Goal: Information Seeking & Learning: Check status

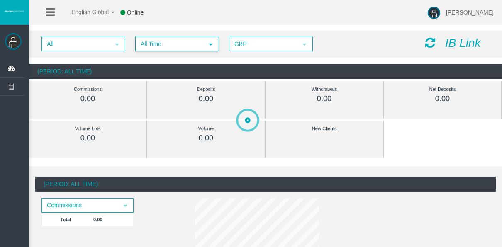
click at [186, 50] on span "All Time" at bounding box center [169, 44] width 67 height 13
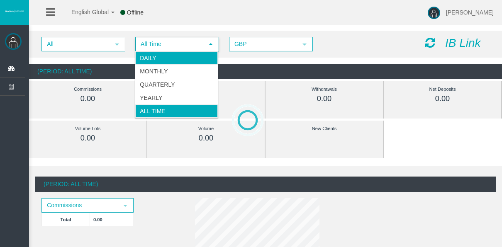
click at [185, 56] on li "Daily" at bounding box center [176, 57] width 82 height 13
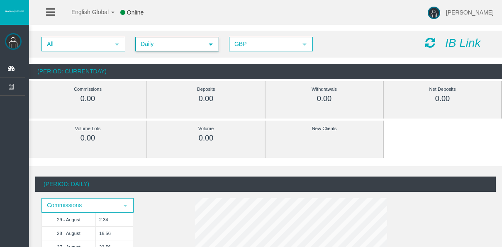
click at [162, 48] on span "Daily" at bounding box center [169, 44] width 67 height 13
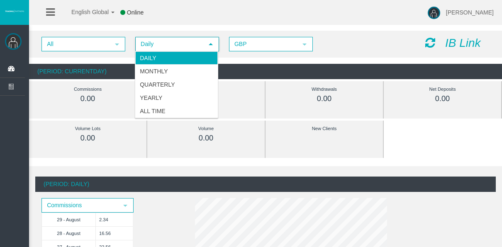
click at [150, 19] on li at bounding box center [149, 12] width 4 height 25
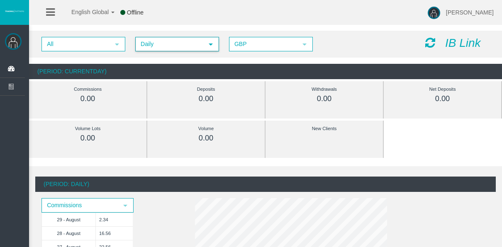
click at [150, 41] on span "Daily" at bounding box center [169, 44] width 67 height 13
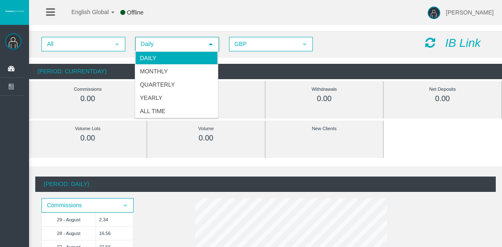
click at [284, 63] on div "All select Daily select 4 GBP select GBP IB Link (Period: CurrentDay) Commissio…" at bounding box center [265, 55] width 473 height 57
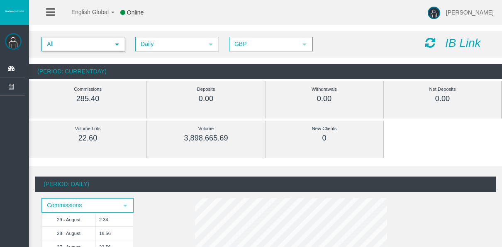
click at [64, 43] on span "All" at bounding box center [75, 44] width 67 height 13
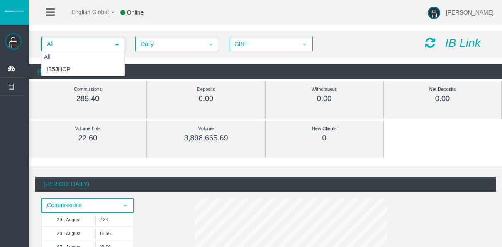
click at [64, 43] on span "All" at bounding box center [75, 44] width 67 height 13
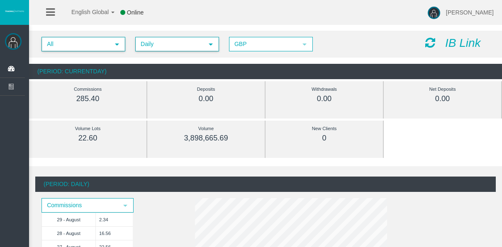
click at [158, 43] on span "Daily" at bounding box center [169, 44] width 67 height 13
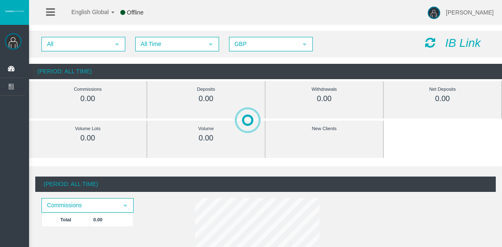
click at [182, 52] on div "All select All Time select 5 GBP select GBP IB Link" at bounding box center [265, 44] width 473 height 27
click at [177, 46] on span "All Time" at bounding box center [169, 44] width 67 height 13
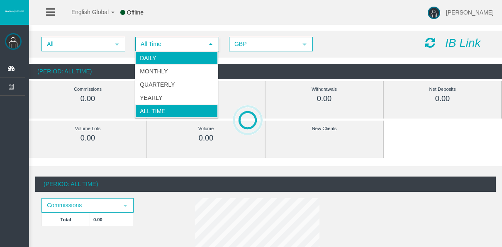
click at [162, 62] on li "Daily" at bounding box center [176, 57] width 82 height 13
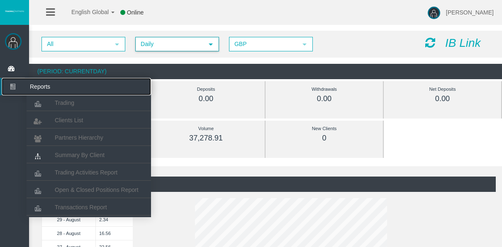
click at [10, 88] on icon at bounding box center [13, 86] width 22 height 17
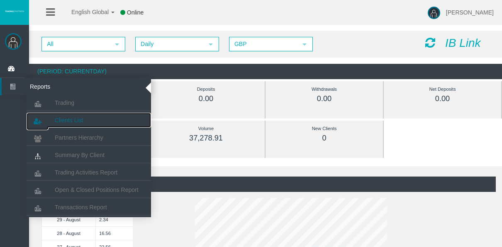
click at [65, 126] on link "Clients List" at bounding box center [89, 120] width 124 height 15
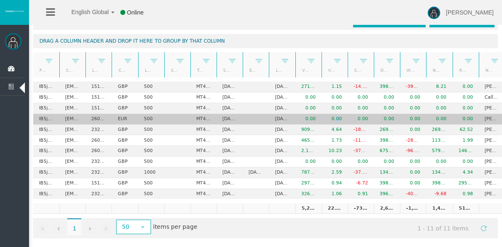
drag, startPoint x: 340, startPoint y: 121, endPoint x: 335, endPoint y: 120, distance: 5.0
click at [335, 120] on td "0.00" at bounding box center [334, 119] width 26 height 11
click at [335, 119] on td "0.00" at bounding box center [334, 119] width 26 height 11
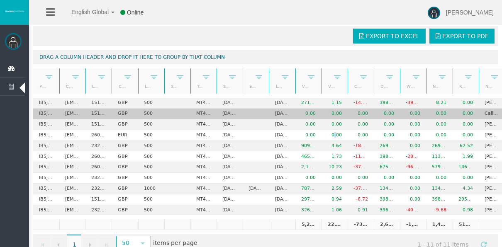
scroll to position [41, 0]
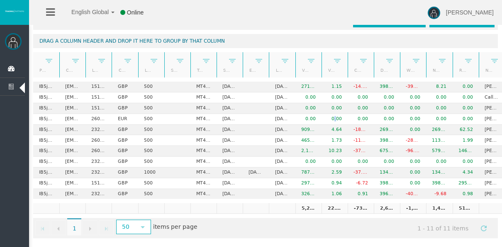
click at [275, 62] on th "Last trade date" at bounding box center [282, 65] width 26 height 26
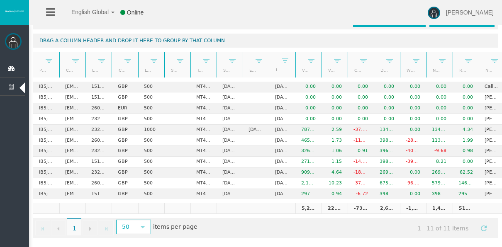
click at [279, 60] on link at bounding box center [285, 60] width 14 height 12
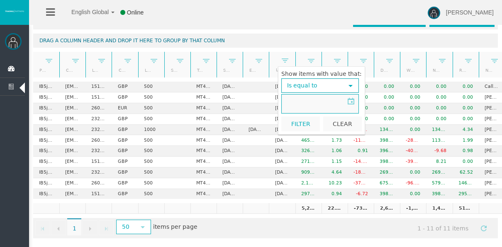
click at [279, 60] on link at bounding box center [285, 60] width 14 height 12
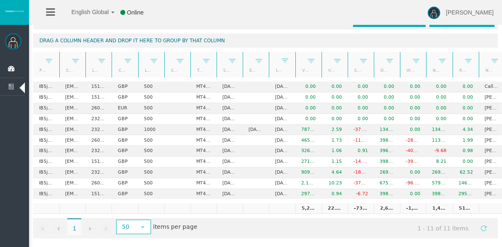
click at [275, 68] on link "Last trade date" at bounding box center [277, 70] width 14 height 12
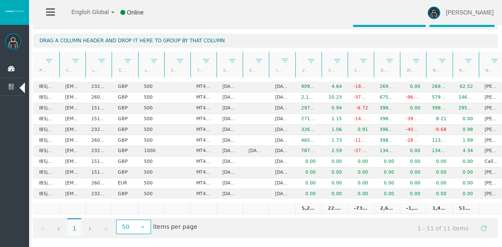
click at [275, 68] on link "Last trade date" at bounding box center [277, 70] width 14 height 12
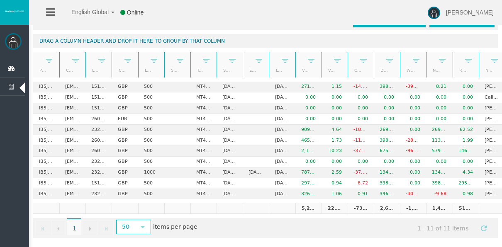
click at [275, 68] on link "Last trade date" at bounding box center [277, 70] width 14 height 11
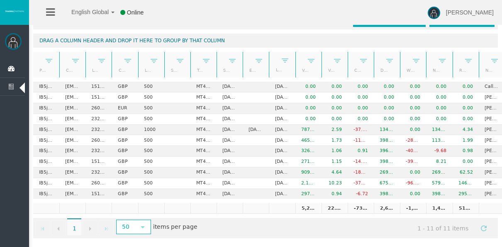
click at [202, 64] on link at bounding box center [206, 61] width 14 height 12
click at [197, 65] on link "Type" at bounding box center [199, 70] width 14 height 11
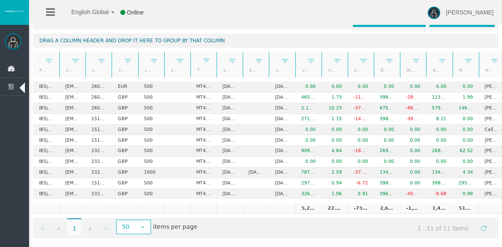
click at [199, 69] on link "Type" at bounding box center [199, 70] width 14 height 12
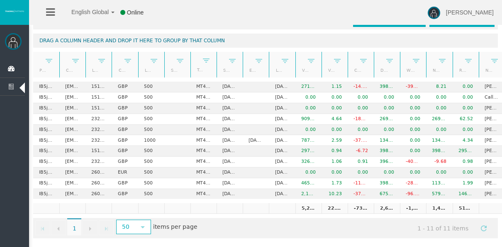
click at [302, 69] on link "Volume" at bounding box center [303, 70] width 14 height 11
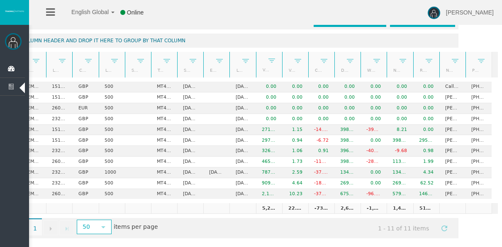
scroll to position [0, 46]
click at [347, 61] on link at bounding box center [350, 61] width 14 height 12
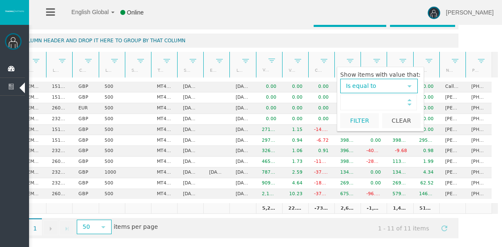
click at [338, 67] on form "Show items with value that: Is equal to select Is equal to Is not equal to Is g…" at bounding box center [380, 99] width 87 height 65
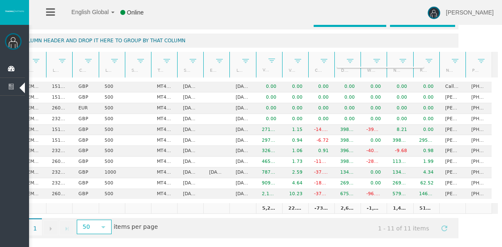
click at [336, 65] on link "Deposits" at bounding box center [343, 70] width 14 height 11
click at [336, 64] on link "Deposits" at bounding box center [343, 70] width 14 height 12
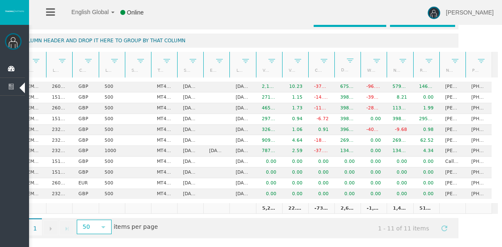
click at [336, 64] on link "Deposits" at bounding box center [343, 70] width 14 height 12
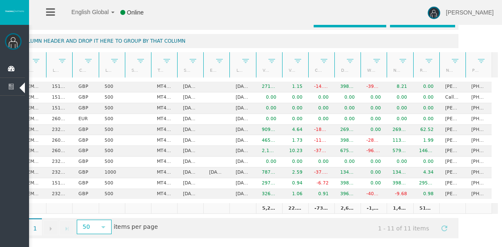
scroll to position [44, 0]
click at [365, 65] on link "Withdrawals" at bounding box center [369, 70] width 14 height 11
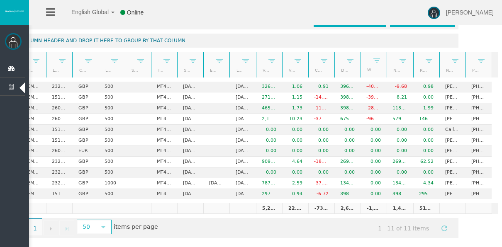
click at [398, 65] on th "Net deposits" at bounding box center [399, 65] width 26 height 26
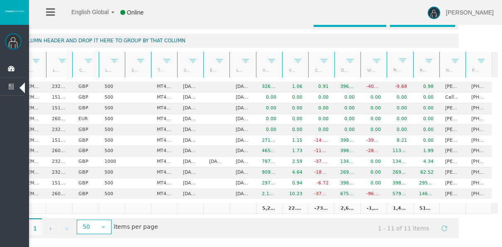
click at [441, 67] on link "Name" at bounding box center [447, 70] width 14 height 11
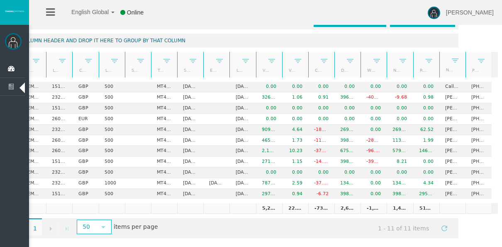
click at [441, 67] on link "Name" at bounding box center [447, 70] width 14 height 12
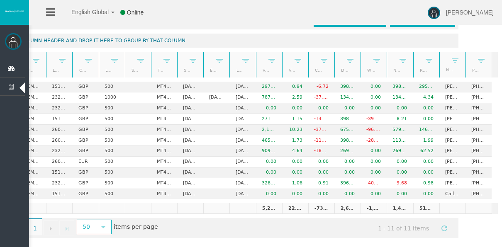
click at [441, 67] on link "Name" at bounding box center [447, 70] width 14 height 12
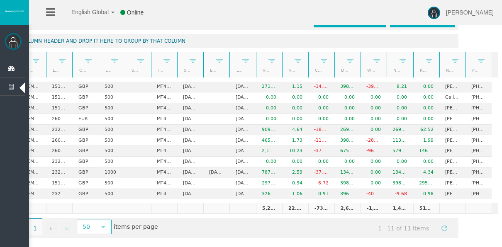
click at [441, 67] on link "Name" at bounding box center [447, 70] width 14 height 11
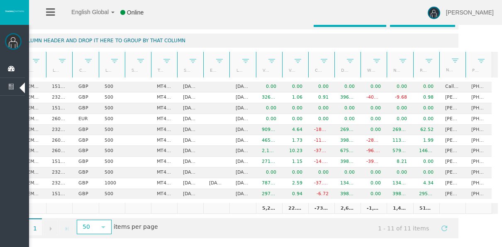
click at [441, 67] on link "Name" at bounding box center [447, 70] width 14 height 12
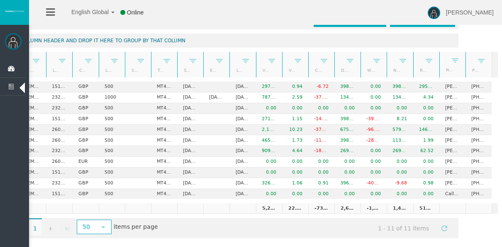
click at [441, 67] on link "Name" at bounding box center [447, 70] width 14 height 12
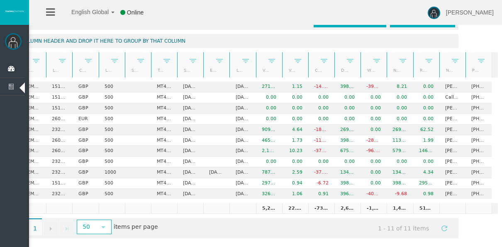
click at [441, 67] on link "Name" at bounding box center [447, 70] width 14 height 11
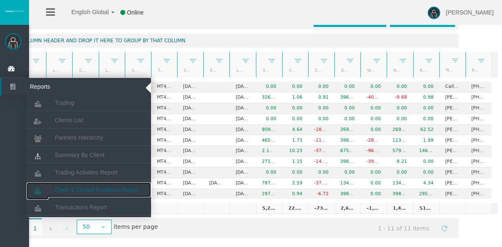
click at [107, 183] on link "Open & Closed Positions Report" at bounding box center [89, 189] width 124 height 15
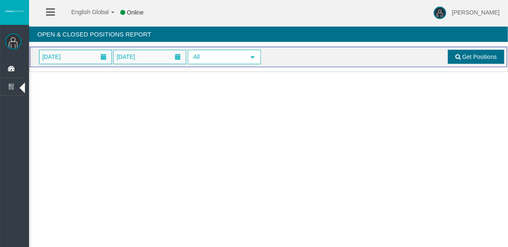
click at [480, 55] on span "Get Positions" at bounding box center [479, 56] width 34 height 7
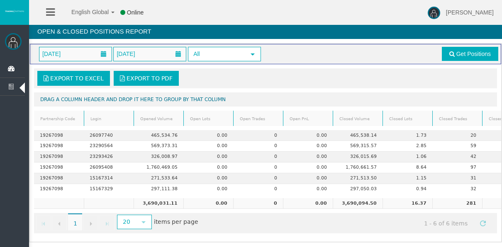
scroll to position [7, 0]
drag, startPoint x: 243, startPoint y: 240, endPoint x: 258, endPoint y: 240, distance: 15.3
click at [258, 240] on div "Loading... 01/08/2025 29/08/2025 All select Get Positions Export to Excel Expor…" at bounding box center [265, 142] width 473 height 199
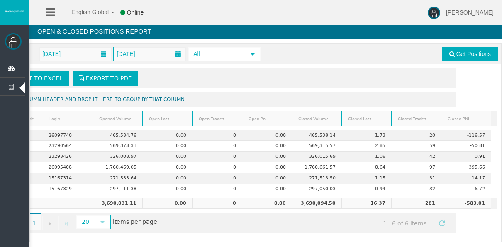
scroll to position [0, 0]
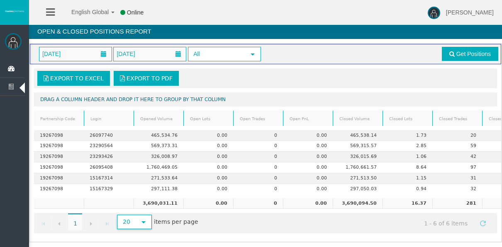
click at [128, 216] on span "20" at bounding box center [127, 222] width 18 height 13
click at [125, 143] on li "10" at bounding box center [132, 149] width 33 height 13
click at [53, 8] on icon at bounding box center [50, 12] width 9 height 10
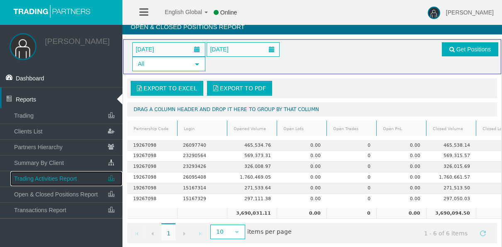
click at [77, 172] on link "Trading Activities Report" at bounding box center [66, 178] width 112 height 15
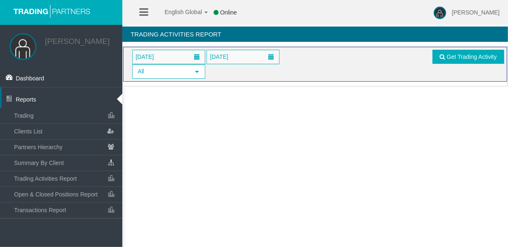
click at [176, 46] on div "Loading... 01/08/2025 29/08/2025 All select Get Trading Activity" at bounding box center [315, 66] width 386 height 41
click at [189, 57] on span at bounding box center [196, 57] width 15 height 13
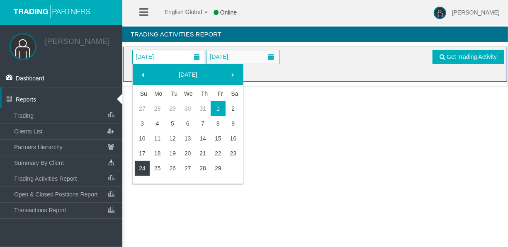
click at [148, 166] on link "24" at bounding box center [142, 168] width 15 height 15
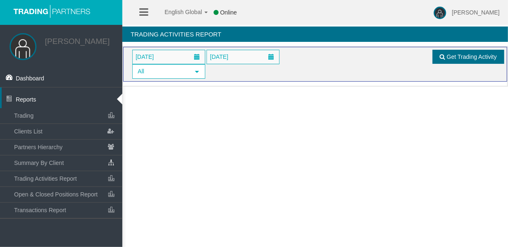
click at [442, 61] on link "Get Trading Activity" at bounding box center [468, 57] width 72 height 14
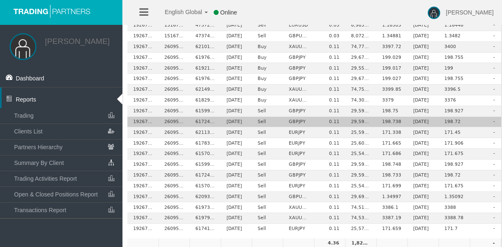
scroll to position [169, 0]
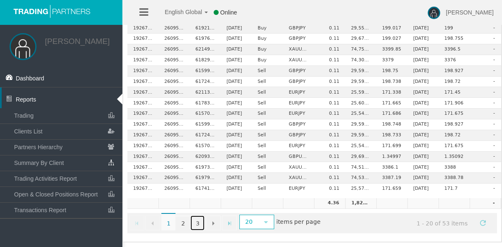
click at [201, 222] on link "3" at bounding box center [197, 223] width 14 height 15
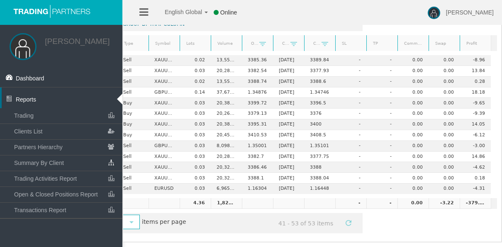
scroll to position [0, 16]
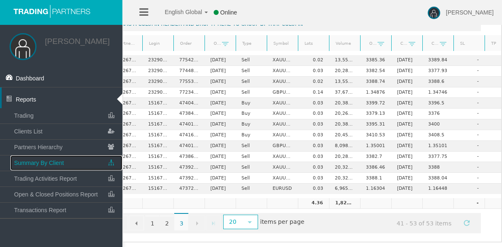
click at [78, 165] on link "Summary By Client" at bounding box center [66, 162] width 112 height 15
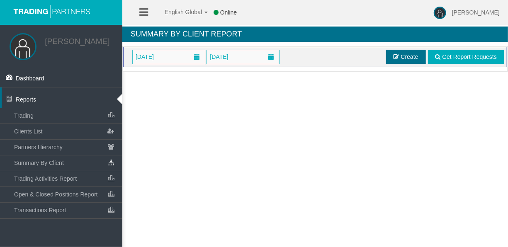
click at [412, 59] on span "Create" at bounding box center [409, 56] width 17 height 7
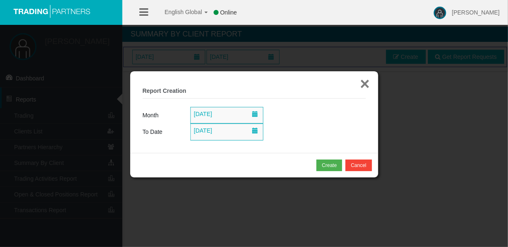
click at [362, 79] on button "×" at bounding box center [365, 83] width 10 height 17
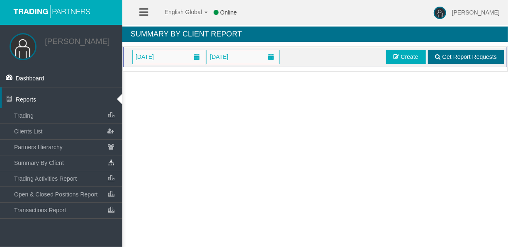
click at [483, 55] on span "Get Report Requests" at bounding box center [469, 56] width 55 height 7
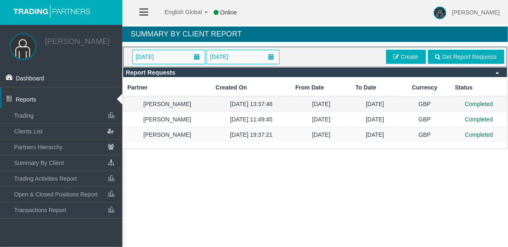
click at [211, 107] on td "23/07/2025 13:37:48" at bounding box center [251, 104] width 80 height 16
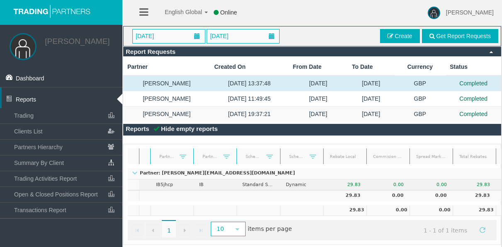
scroll to position [32, 0]
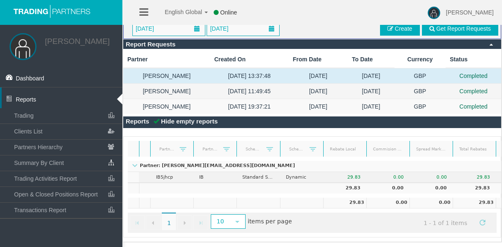
click at [217, 87] on td "04/08/2025 11:49:45" at bounding box center [249, 91] width 78 height 15
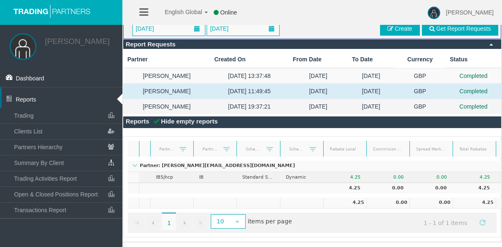
click at [213, 104] on td "05/08/2025 19:37:21" at bounding box center [249, 106] width 78 height 15
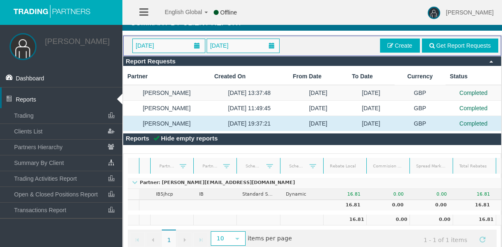
scroll to position [0, 0]
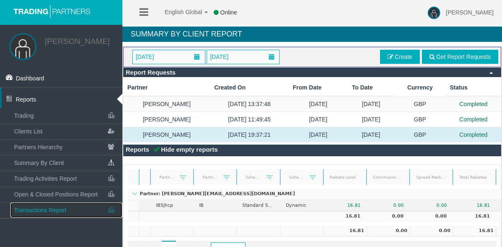
click at [60, 209] on span "Transactions Report" at bounding box center [40, 210] width 52 height 7
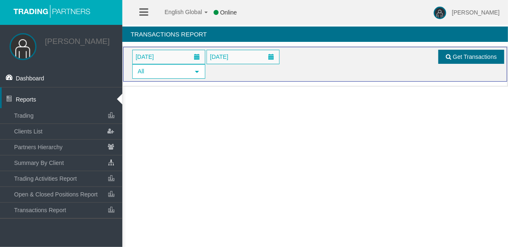
click at [454, 57] on span "Get Transactions" at bounding box center [475, 56] width 44 height 7
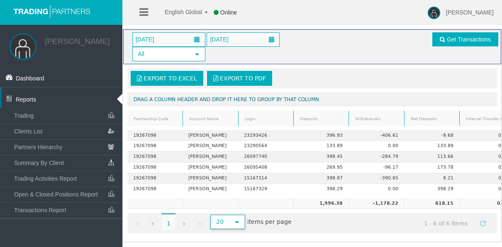
click at [238, 216] on span "select" at bounding box center [236, 222] width 15 height 13
click at [173, 213] on span "1" at bounding box center [168, 221] width 14 height 17
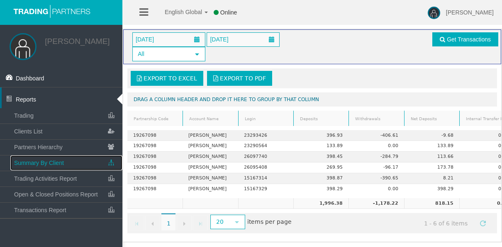
click at [62, 157] on link "Summary By Client" at bounding box center [66, 162] width 112 height 15
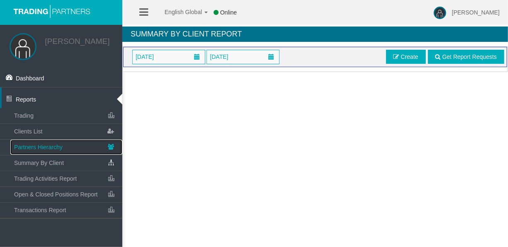
click at [60, 143] on link "Partners Hierarchy" at bounding box center [66, 147] width 112 height 15
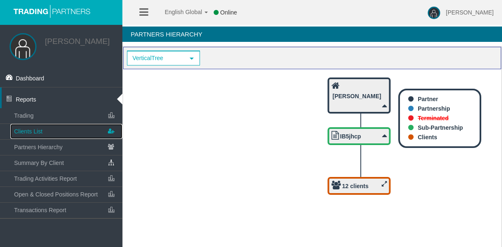
click at [63, 133] on link "Clients List" at bounding box center [66, 131] width 112 height 15
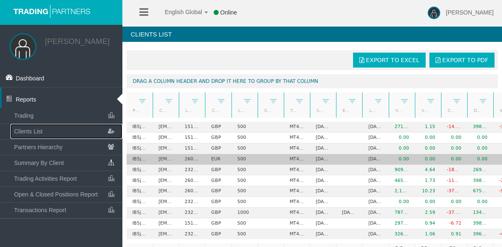
scroll to position [41, 0]
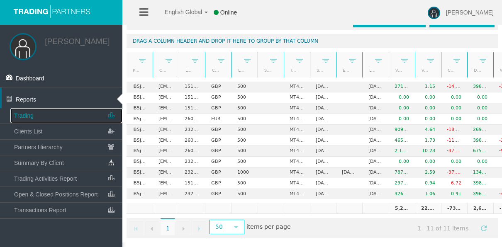
click at [47, 112] on link "Trading" at bounding box center [66, 115] width 112 height 15
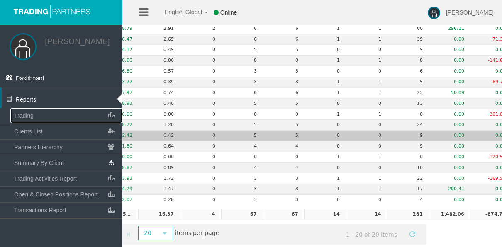
scroll to position [158, 0]
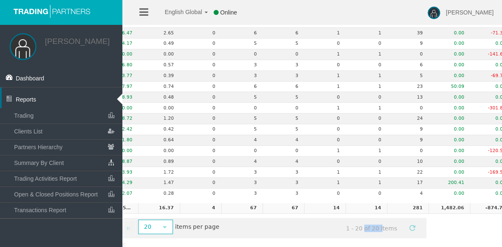
drag, startPoint x: 358, startPoint y: 235, endPoint x: 377, endPoint y: 235, distance: 18.7
click at [377, 235] on div "August 2025 August 2025 Daily select Export to Excel Export to PDF Drag a colum…" at bounding box center [311, 66] width 379 height 353
drag, startPoint x: 377, startPoint y: 235, endPoint x: 454, endPoint y: 228, distance: 77.9
click at [454, 228] on div "August 2025 August 2025 Daily select Export to Excel Export to PDF Drag a colum…" at bounding box center [311, 66] width 379 height 353
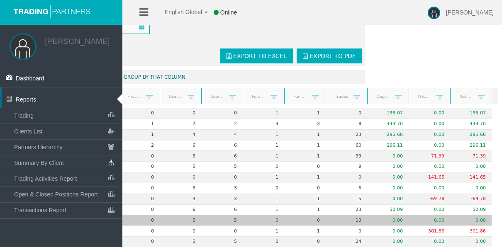
scroll to position [0, 0]
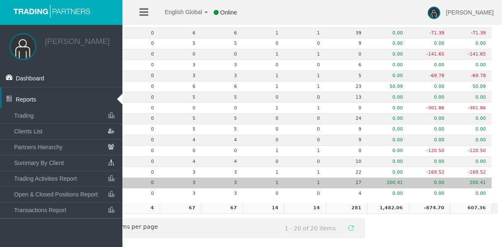
click at [383, 178] on td "200.41" at bounding box center [387, 183] width 41 height 11
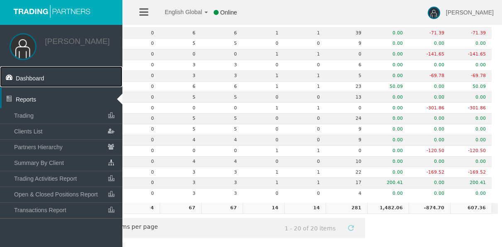
click at [44, 78] on link "Dashboard" at bounding box center [61, 76] width 122 height 21
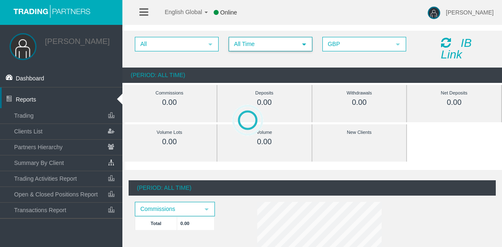
click at [240, 48] on span "All Time" at bounding box center [262, 44] width 67 height 13
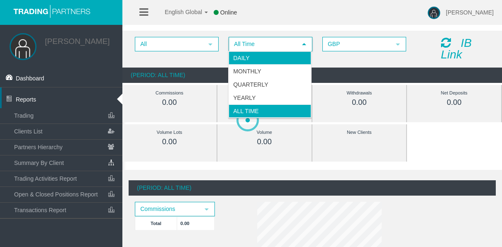
click at [242, 56] on li "Daily" at bounding box center [269, 57] width 82 height 13
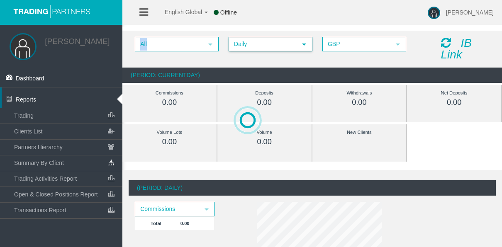
click at [243, 56] on div "All select Daily select 4 GBP select GBP IB Link" at bounding box center [311, 49] width 379 height 37
click at [282, 61] on div "All select Daily select 4 GBP select GBP IB Link" at bounding box center [311, 49] width 379 height 37
